Goal: Task Accomplishment & Management: Use online tool/utility

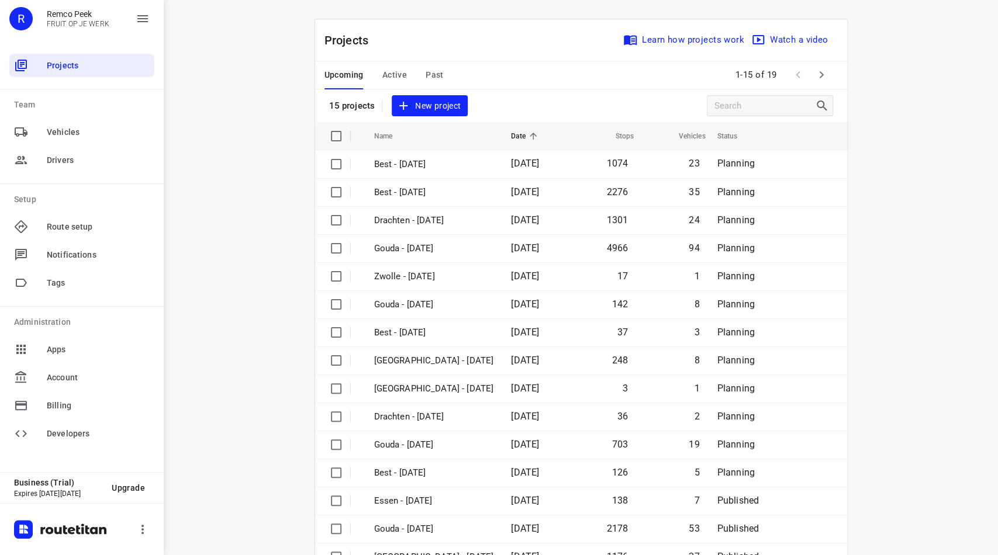
click at [390, 71] on span "Active" at bounding box center [394, 75] width 25 height 15
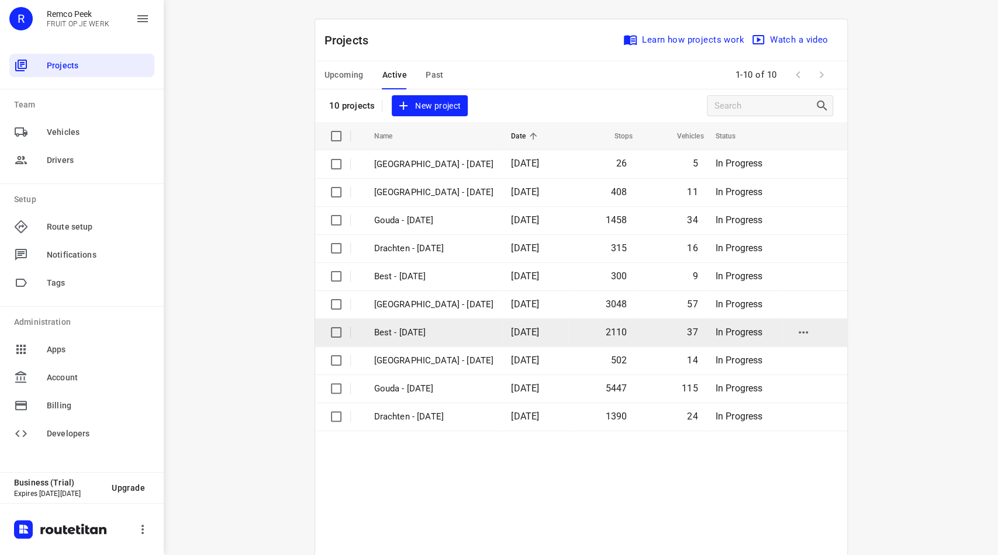
click at [406, 331] on p "Best - [DATE]" at bounding box center [434, 332] width 120 height 13
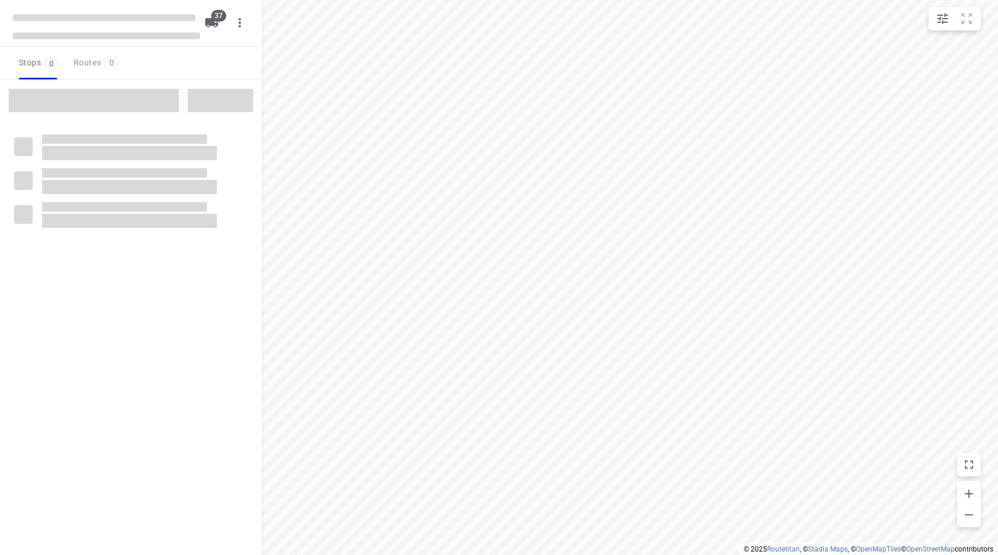
checkbox input "true"
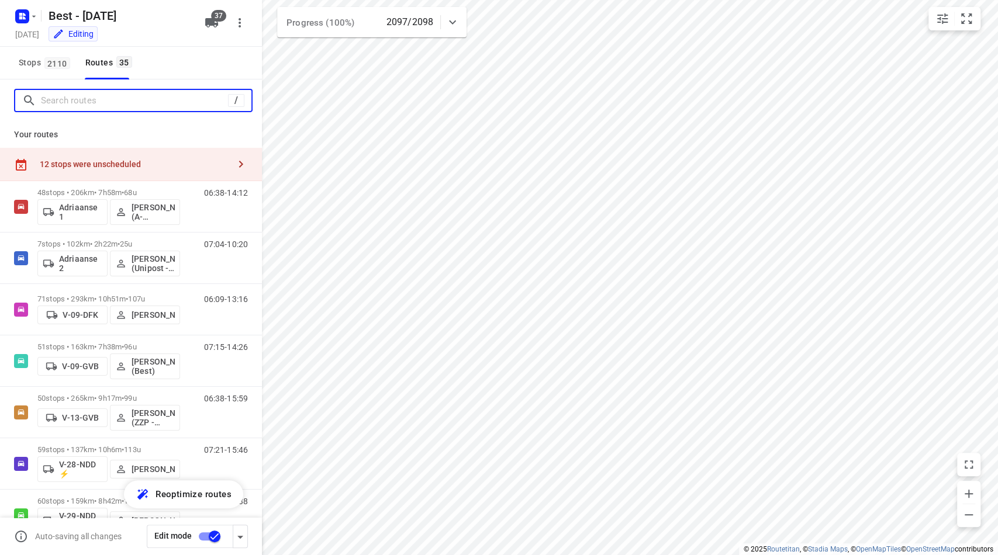
click at [99, 101] on input "Search routes" at bounding box center [134, 101] width 187 height 18
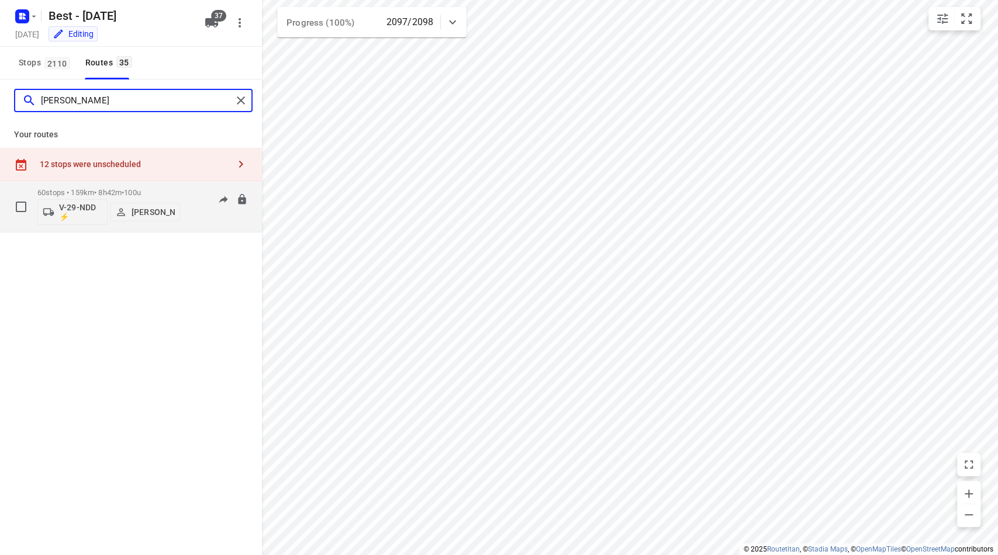
type input "[PERSON_NAME]"
click at [115, 188] on p "60 stops • 159km • 8h42m • 100u" at bounding box center [108, 192] width 143 height 9
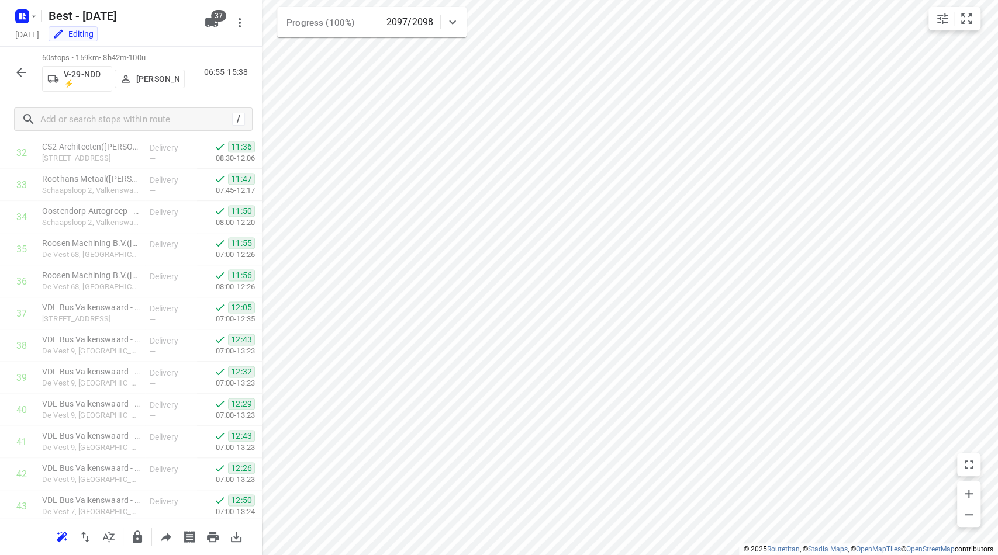
scroll to position [832, 0]
click at [83, 254] on p "Rijt, Luyksgestel" at bounding box center [91, 257] width 98 height 12
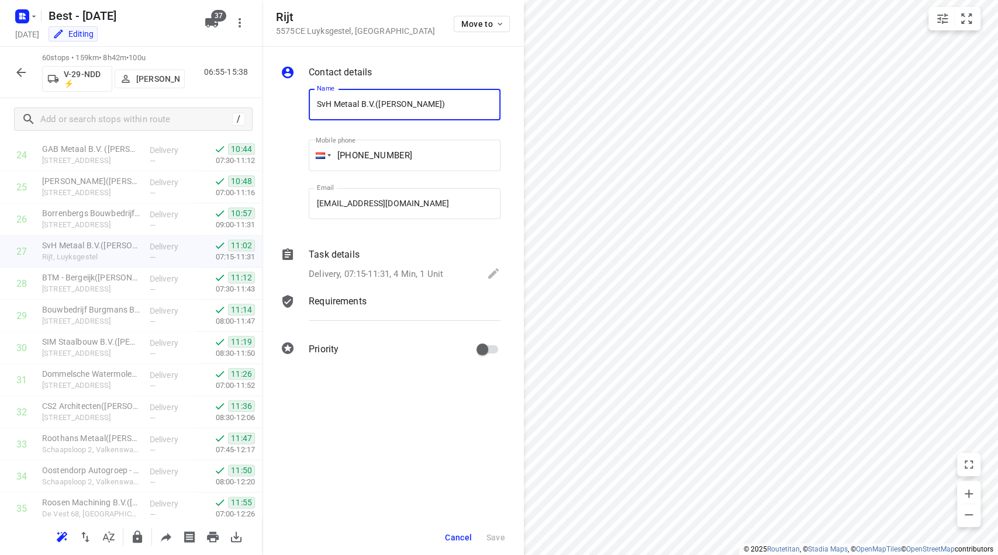
click at [347, 302] on p "Requirements" at bounding box center [338, 302] width 58 height 14
